Goal: Obtain resource: Download file/media

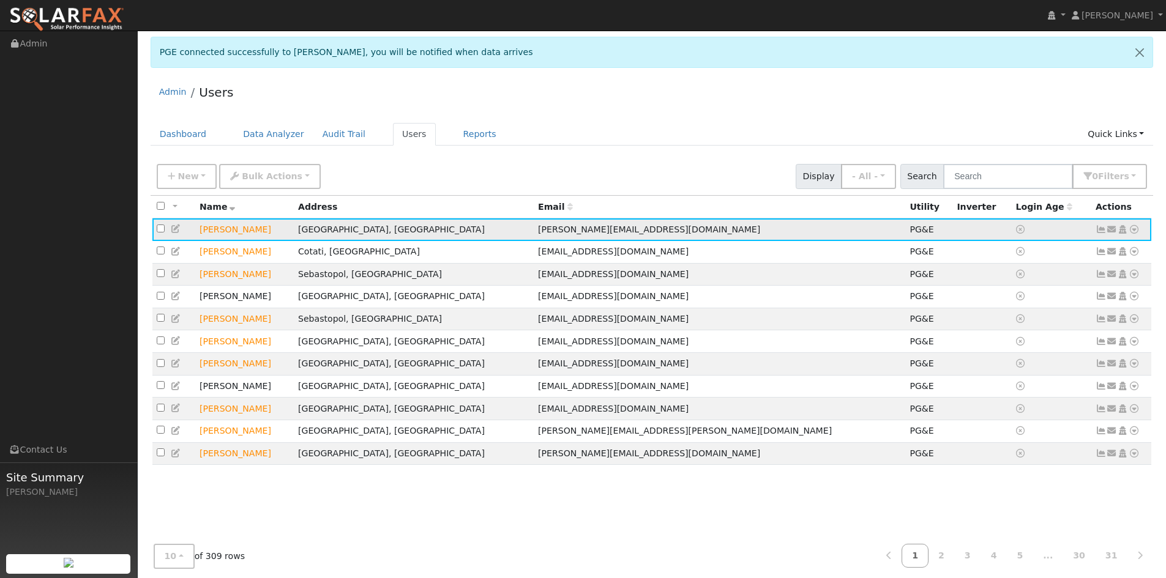
click at [1135, 230] on icon at bounding box center [1133, 229] width 11 height 9
click at [0, 0] on link "Export to CSV" at bounding box center [0, 0] width 0 height 0
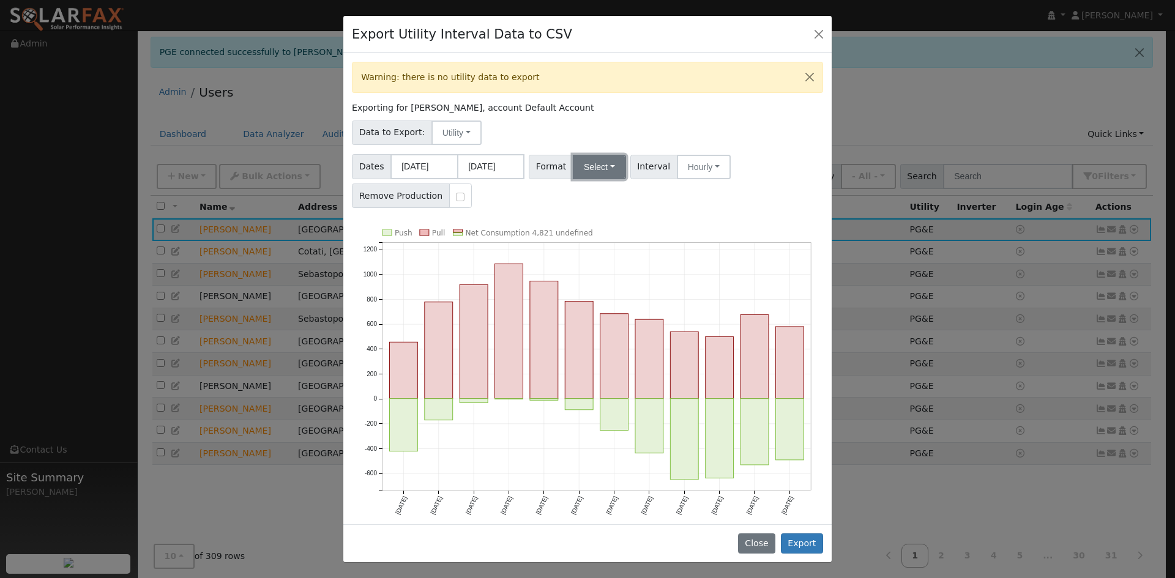
click at [602, 163] on button "Select" at bounding box center [599, 167] width 53 height 24
drag, startPoint x: 625, startPoint y: 326, endPoint x: 625, endPoint y: 333, distance: 6.7
click at [624, 326] on link "Solargraf" at bounding box center [614, 323] width 88 height 17
click at [808, 539] on button "Export" at bounding box center [802, 544] width 42 height 21
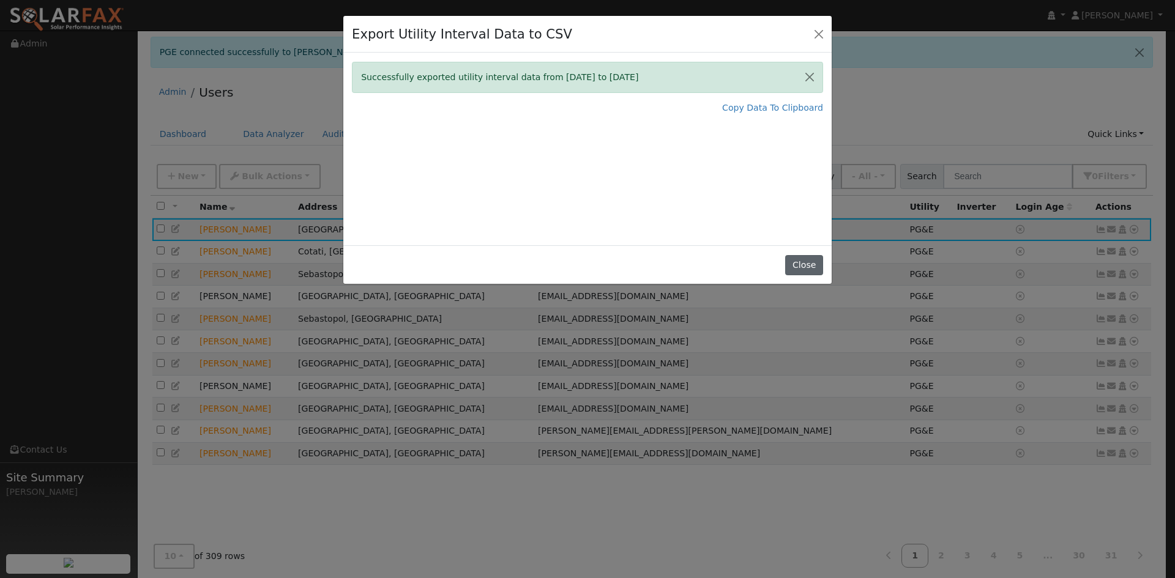
click at [795, 264] on button "Close" at bounding box center [803, 265] width 37 height 21
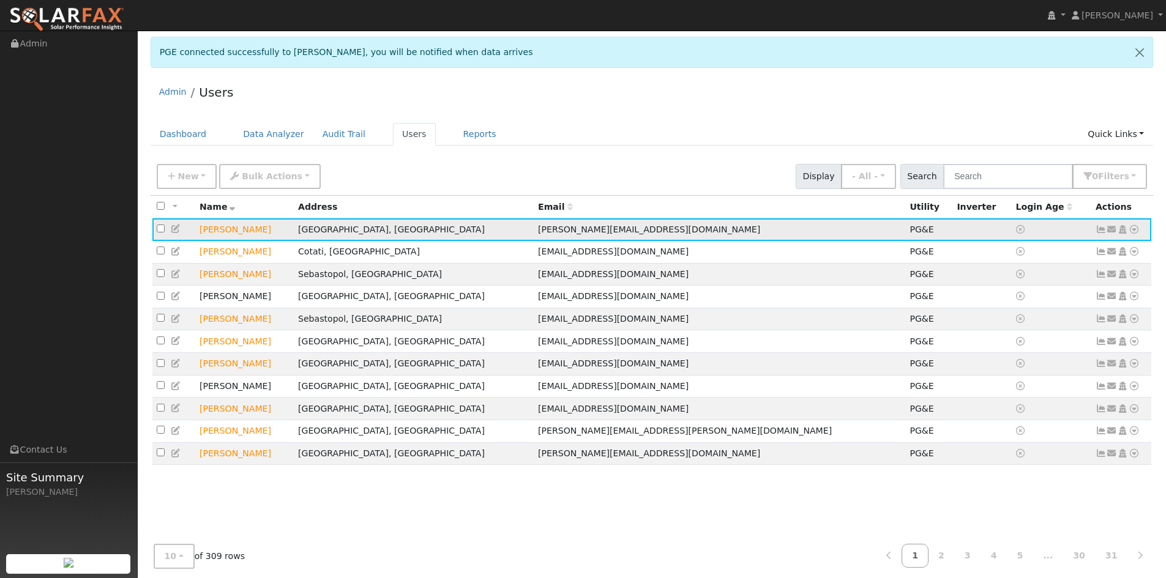
click at [1135, 228] on icon at bounding box center [1133, 229] width 11 height 9
click at [1095, 246] on link "Data Analyzer" at bounding box center [1093, 250] width 89 height 17
